Goal: Information Seeking & Learning: Learn about a topic

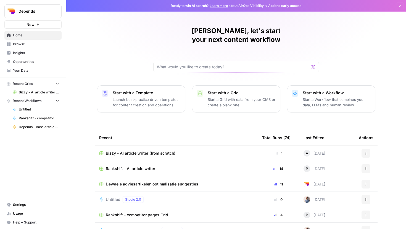
click at [41, 44] on span "Browse" at bounding box center [36, 44] width 46 height 5
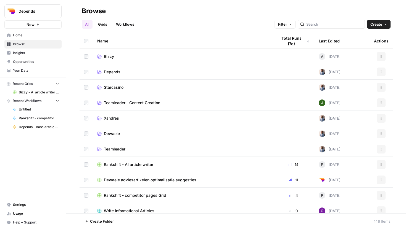
click at [114, 57] on link "BIzzy" at bounding box center [182, 57] width 171 height 6
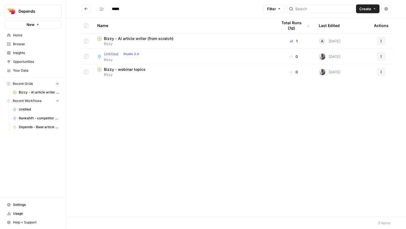
click at [191, 39] on div "Bizzy - AI article writer (from scratch)" at bounding box center [182, 39] width 171 height 6
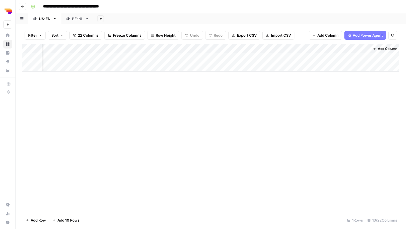
scroll to position [0, 358]
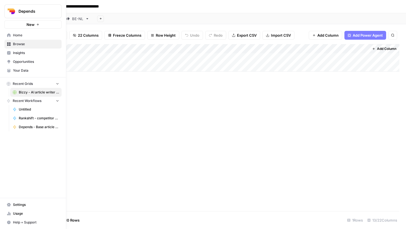
click at [26, 43] on span "Browse" at bounding box center [36, 44] width 46 height 5
